Goal: Find specific page/section: Find specific page/section

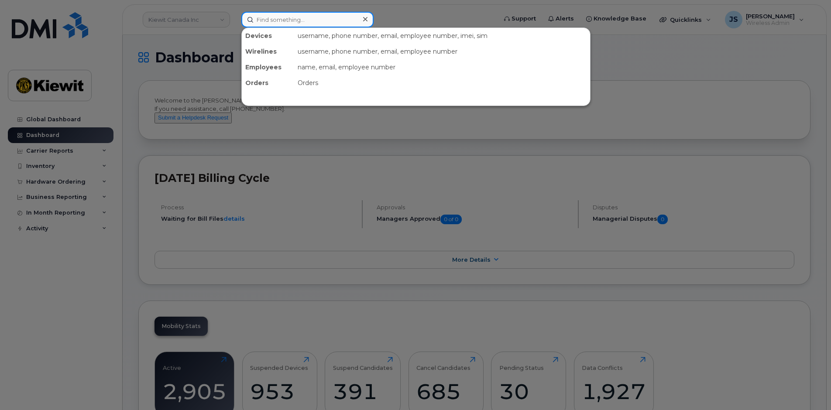
click at [274, 15] on input at bounding box center [307, 20] width 132 height 16
paste input "Riad.diab"
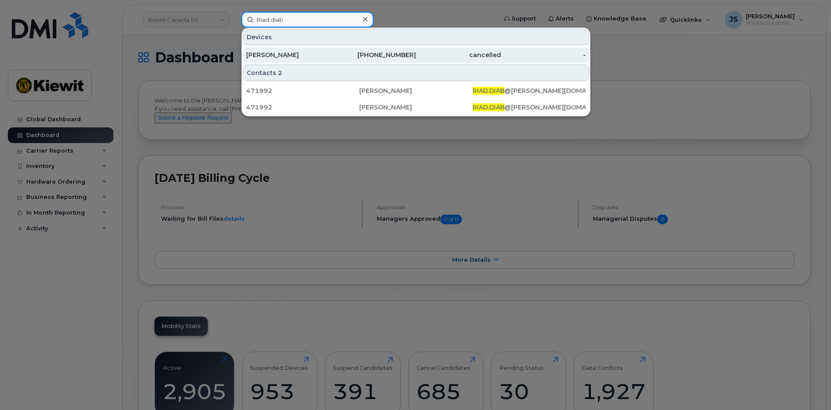
type input "Riad.diab"
click at [289, 57] on div "[PERSON_NAME]" at bounding box center [288, 55] width 85 height 9
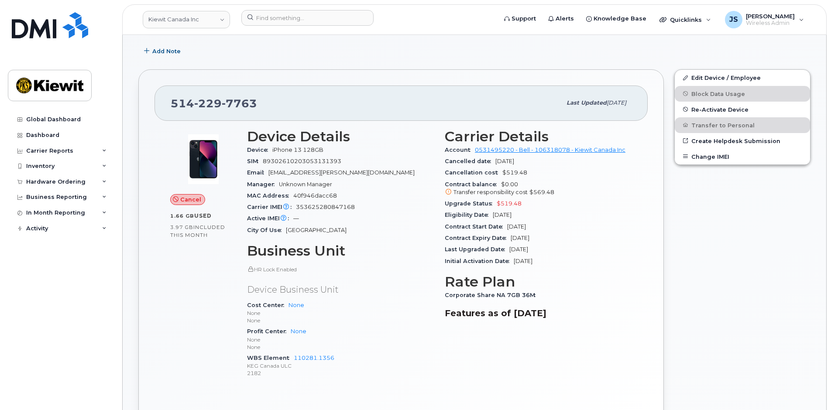
scroll to position [218, 0]
